Goal: Task Accomplishment & Management: Manage account settings

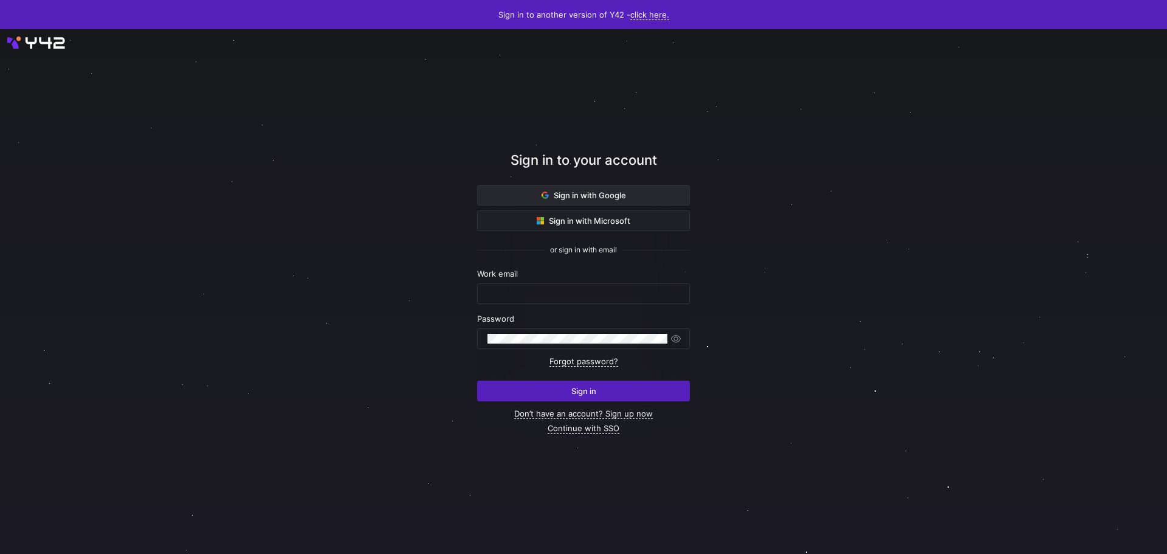
click at [562, 193] on span "Sign in with Google" at bounding box center [584, 195] width 84 height 10
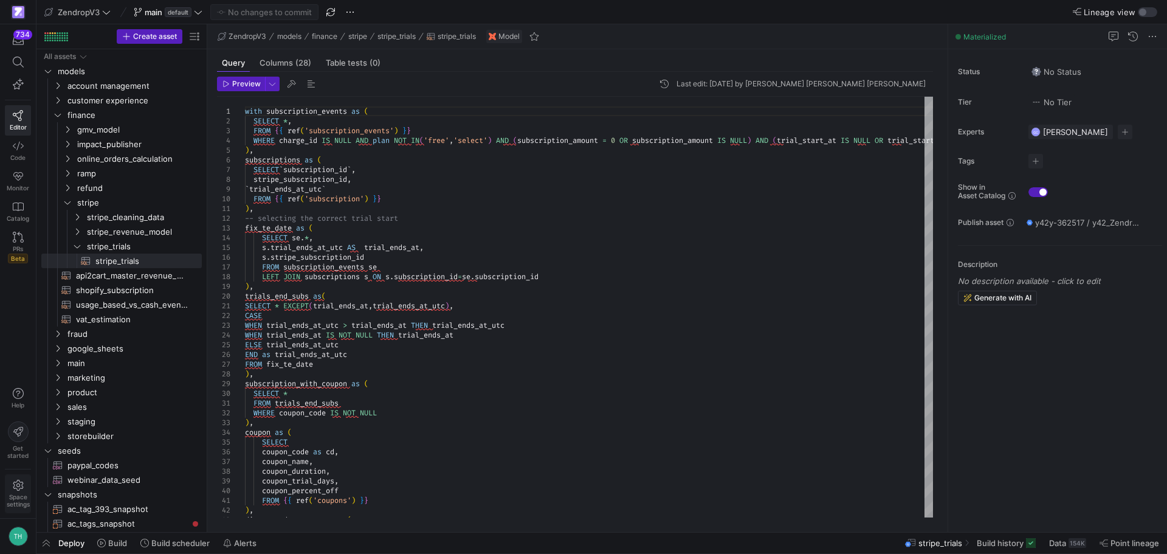
click at [19, 495] on span "Space settings" at bounding box center [18, 500] width 23 height 15
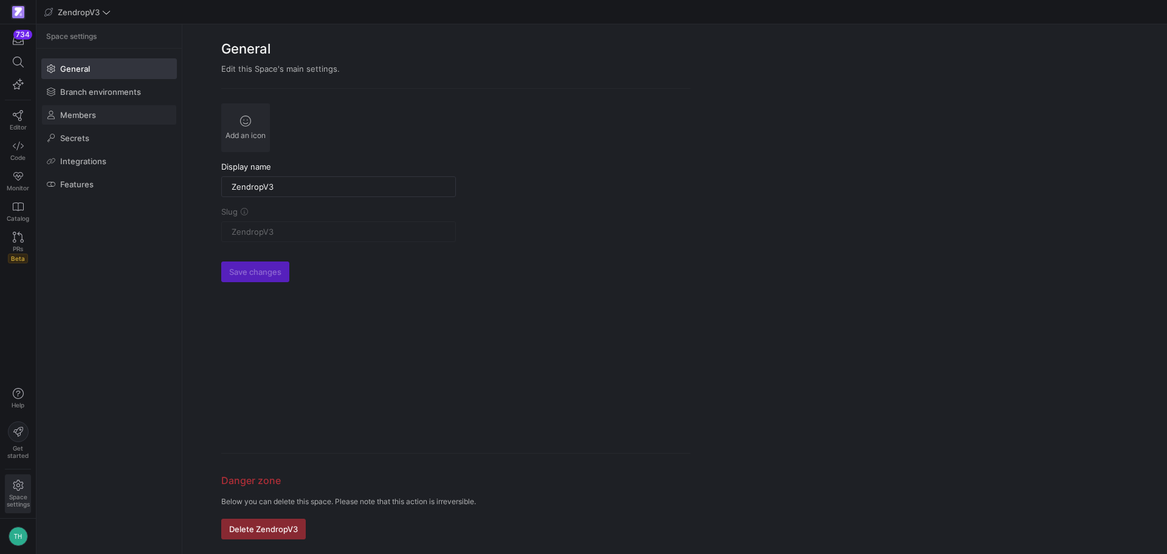
click at [94, 111] on span "Members" at bounding box center [78, 115] width 36 height 10
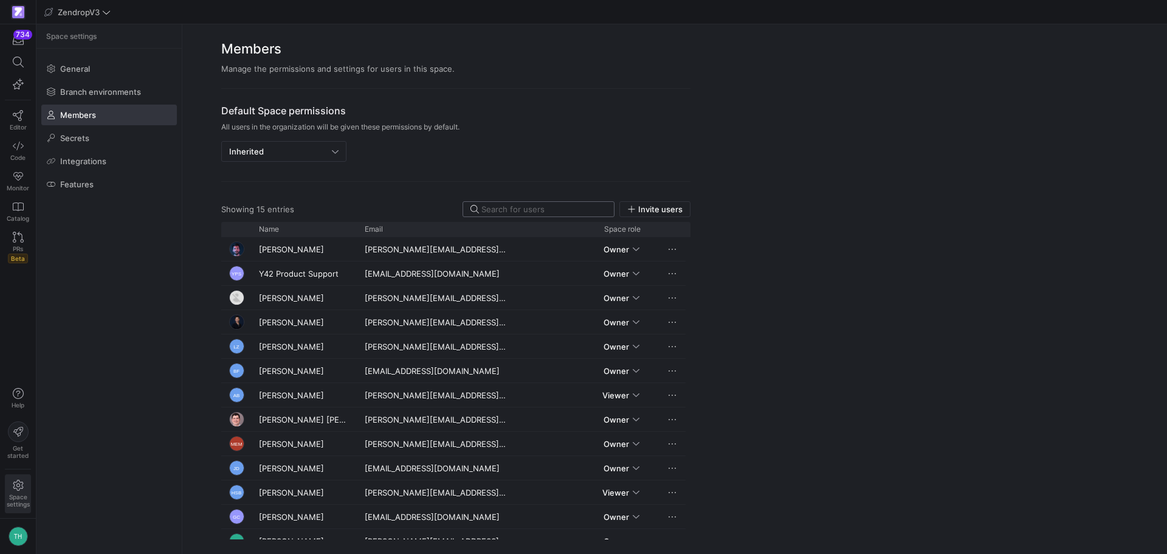
click at [550, 205] on input at bounding box center [543, 209] width 125 height 10
type input "[PERSON_NAME]"
click at [641, 210] on span "Invite users" at bounding box center [660, 209] width 44 height 10
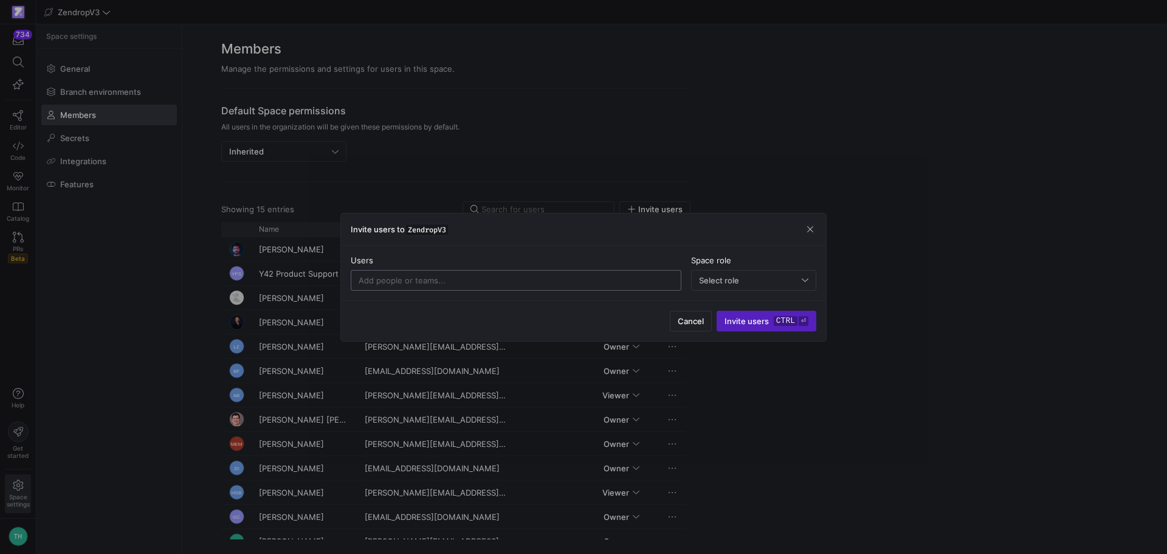
click at [557, 280] on input at bounding box center [516, 280] width 315 height 10
paste input "[PERSON_NAME][EMAIL_ADDRESS][DOMAIN_NAME]"
type input "[PERSON_NAME][EMAIL_ADDRESS][DOMAIN_NAME]"
click at [711, 277] on span "Select role" at bounding box center [719, 280] width 40 height 10
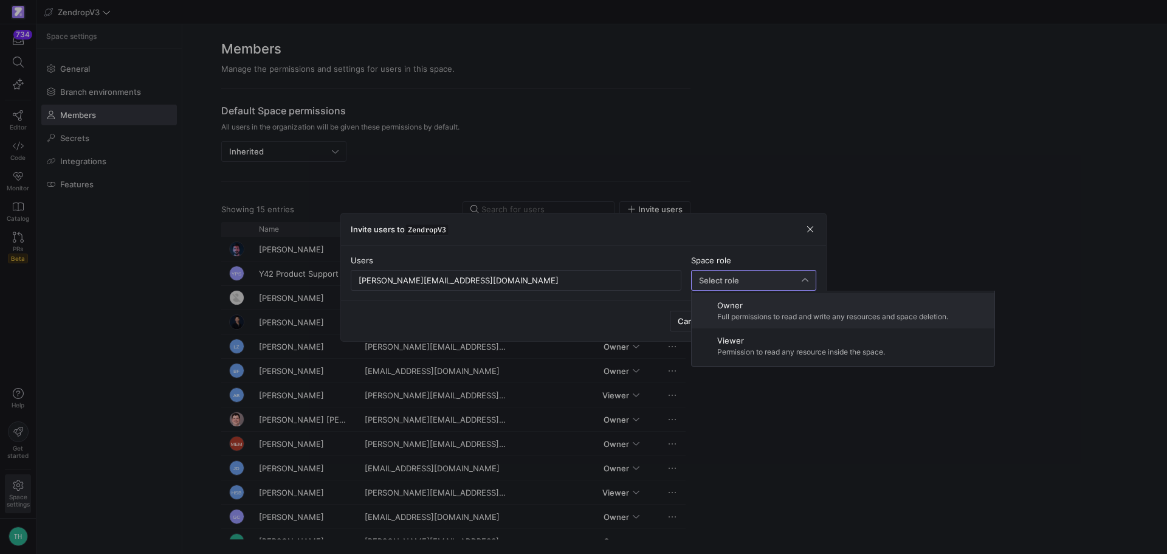
click at [831, 311] on div "Owner Full permissions to read and write any resources and space deletion." at bounding box center [832, 310] width 231 height 21
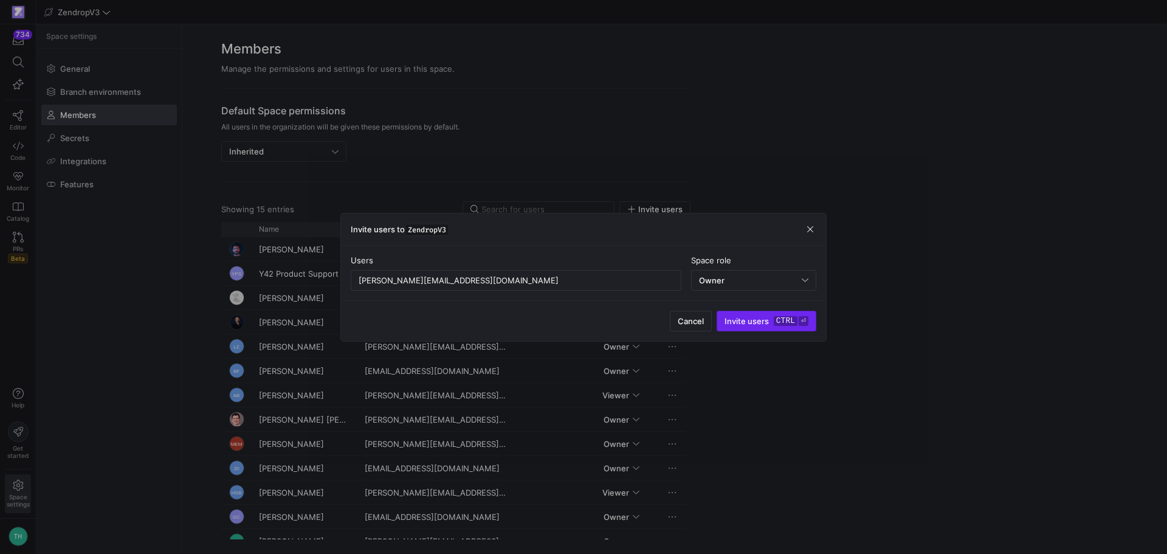
click at [757, 322] on span "Invite users ctrl ⏎" at bounding box center [767, 321] width 84 height 10
click at [622, 271] on div "[PERSON_NAME][EMAIL_ADDRESS][DOMAIN_NAME]" at bounding box center [516, 280] width 315 height 19
click at [622, 276] on input "[PERSON_NAME][EMAIL_ADDRESS][DOMAIN_NAME]" at bounding box center [516, 280] width 315 height 10
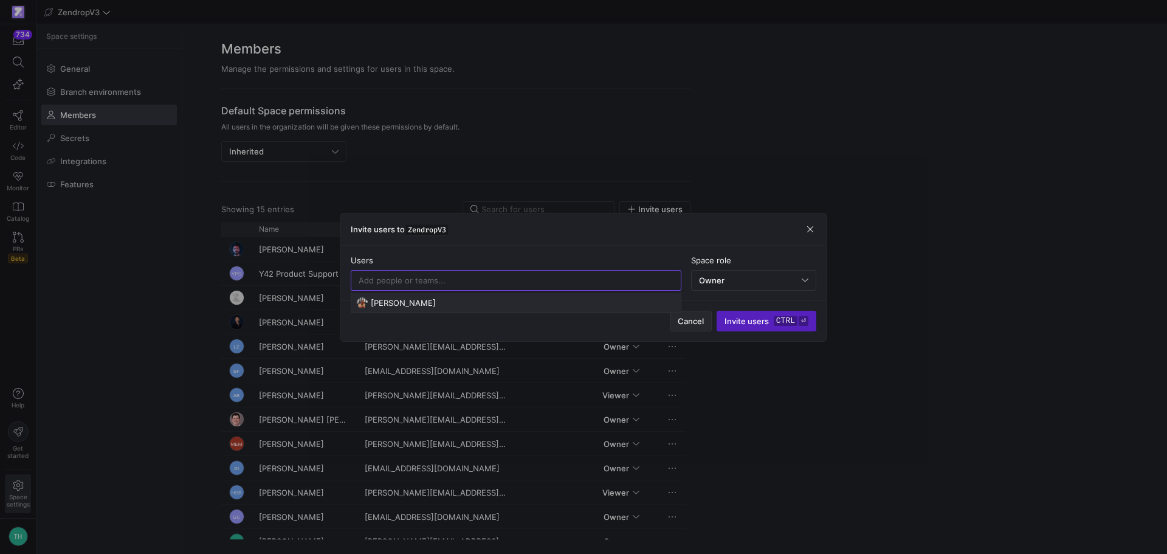
click at [701, 320] on span "Cancel" at bounding box center [691, 321] width 26 height 10
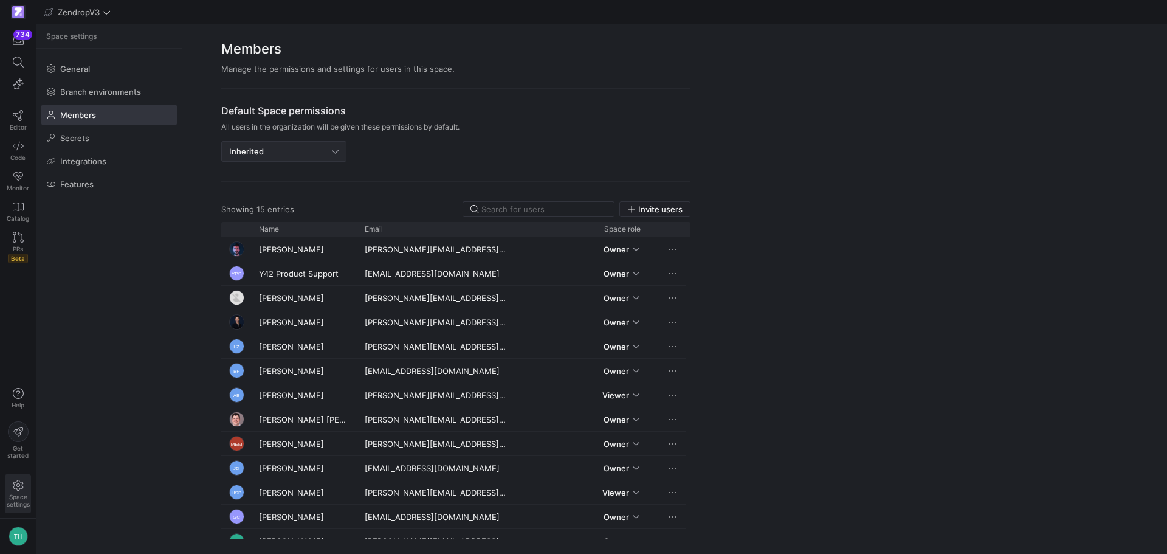
click at [303, 156] on div "Inherited" at bounding box center [280, 152] width 103 height 10
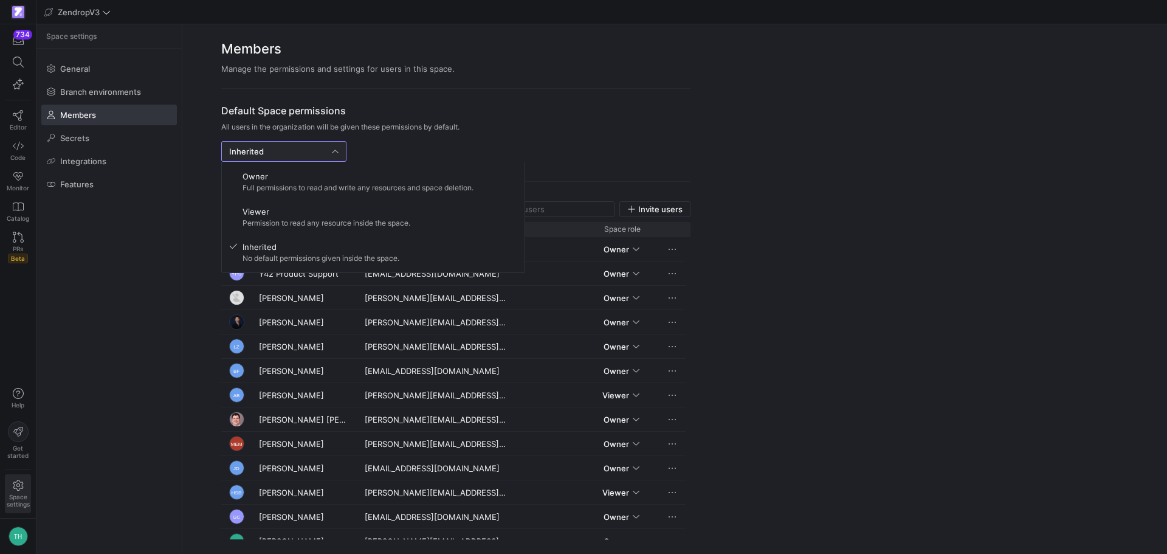
click at [582, 85] on div at bounding box center [583, 277] width 1167 height 554
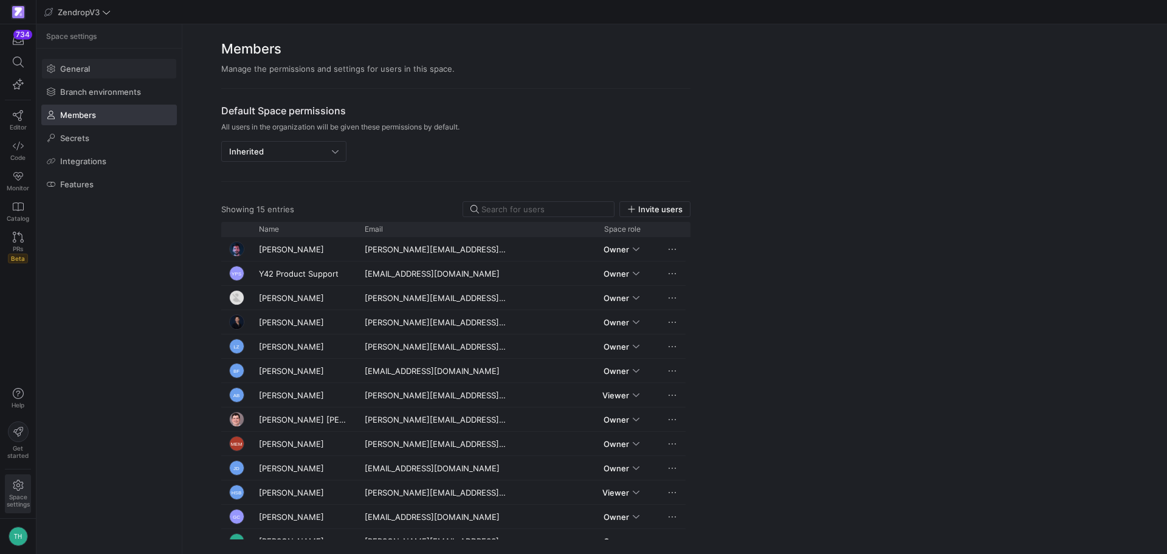
click at [68, 71] on span "General" at bounding box center [75, 69] width 30 height 10
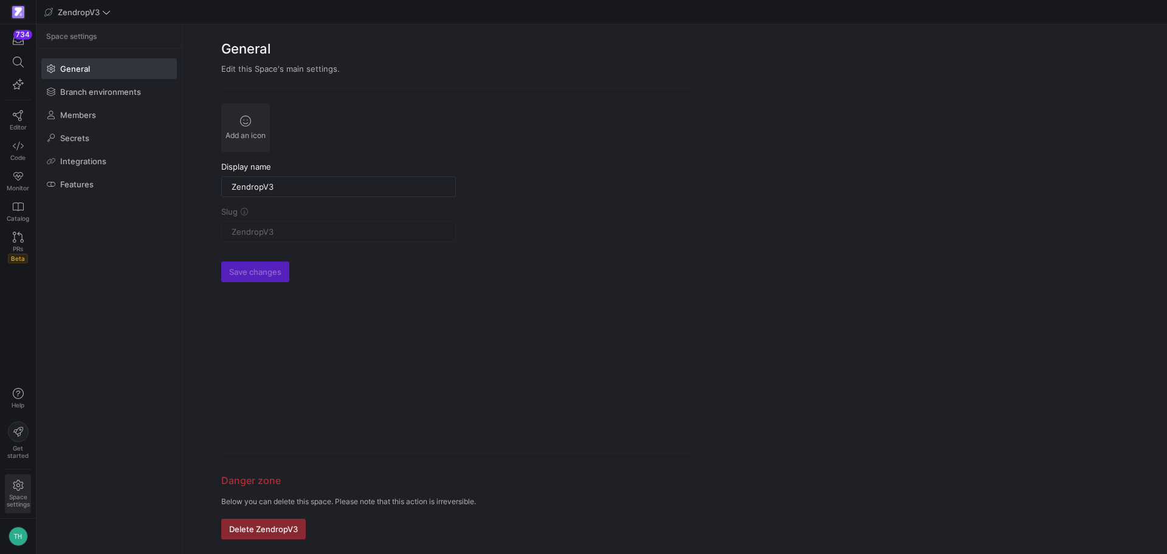
click at [21, 490] on icon at bounding box center [18, 485] width 11 height 11
